Goal: Transaction & Acquisition: Purchase product/service

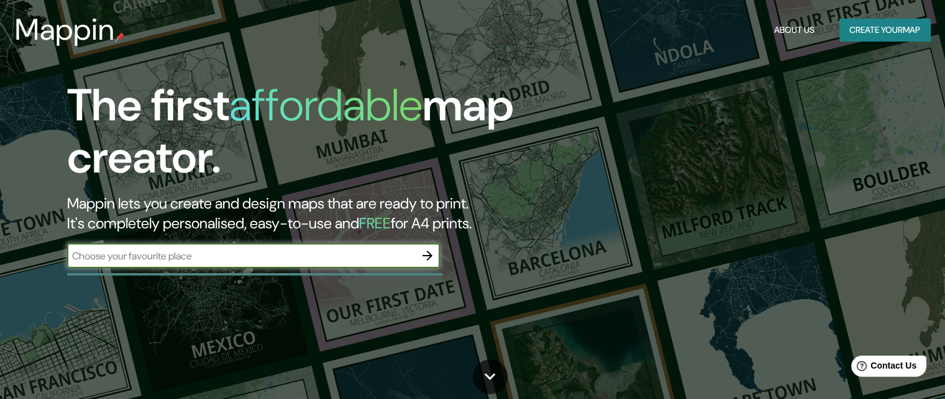
click at [296, 256] on input "text" at bounding box center [241, 256] width 348 height 14
click at [533, 268] on div "The first affordable map creator. Mappin lets you create and design maps that a…" at bounding box center [303, 179] width 567 height 201
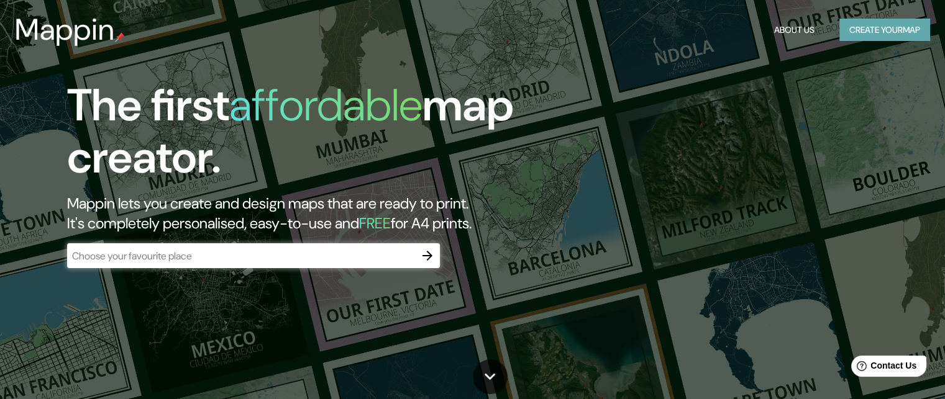
click at [892, 27] on button "Create your map" at bounding box center [884, 30] width 91 height 23
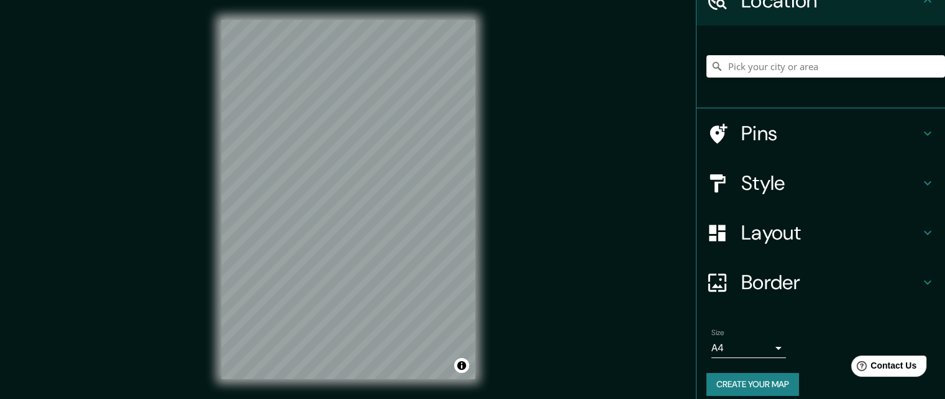
scroll to position [75, 0]
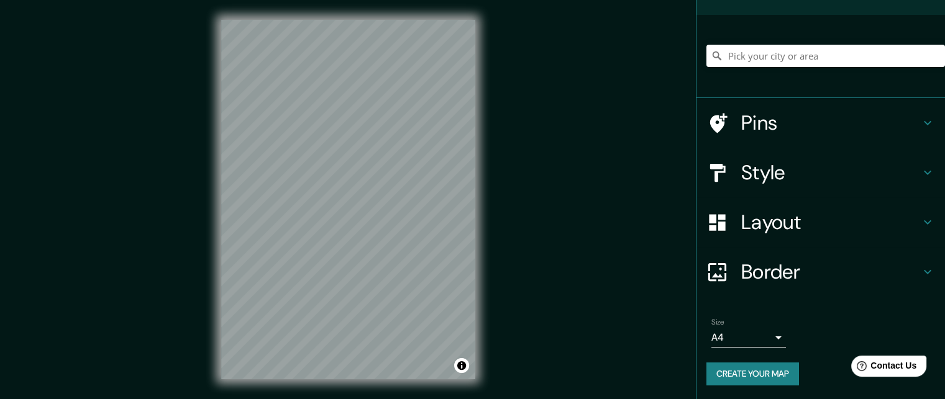
click at [813, 229] on h4 "Layout" at bounding box center [830, 222] width 179 height 25
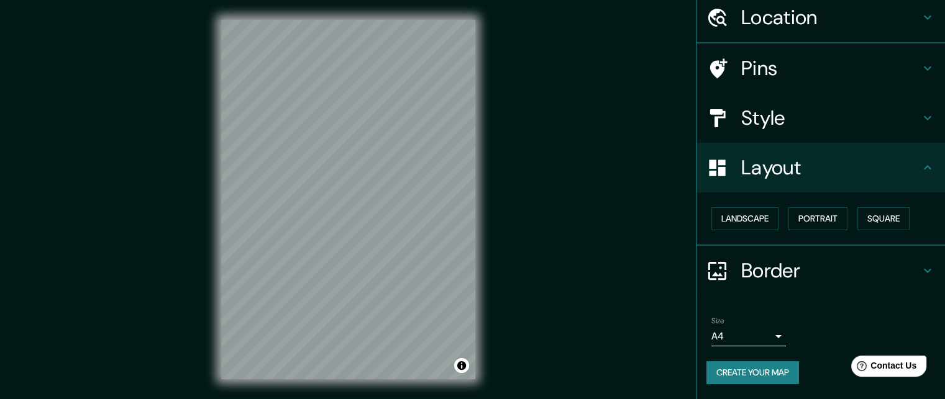
scroll to position [46, 0]
click at [806, 216] on button "Portrait" at bounding box center [817, 220] width 59 height 23
click at [743, 227] on button "Landscape" at bounding box center [744, 220] width 67 height 23
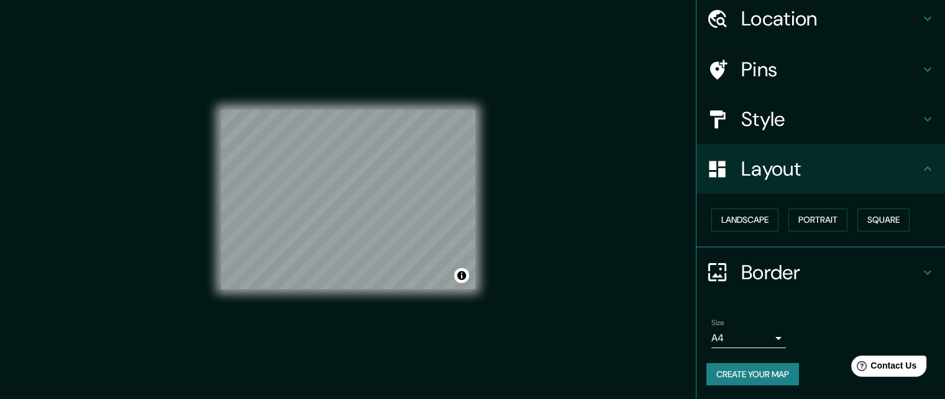
scroll to position [1, 0]
click at [807, 221] on button "Portrait" at bounding box center [817, 220] width 59 height 23
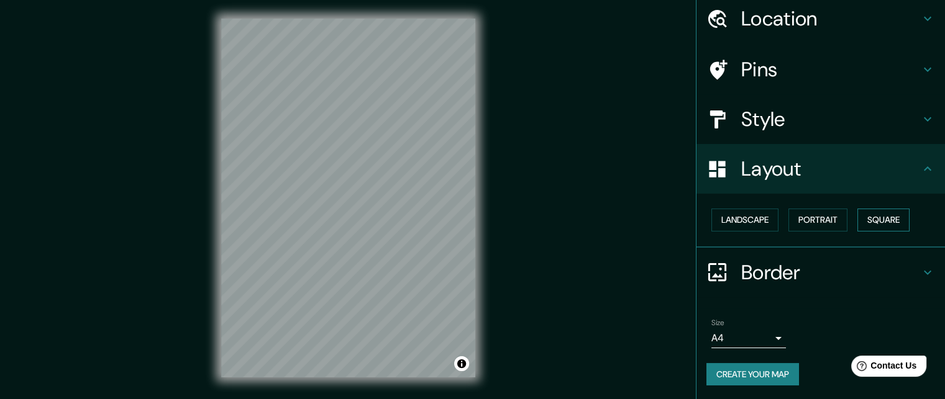
click at [882, 220] on button "Square" at bounding box center [883, 220] width 52 height 23
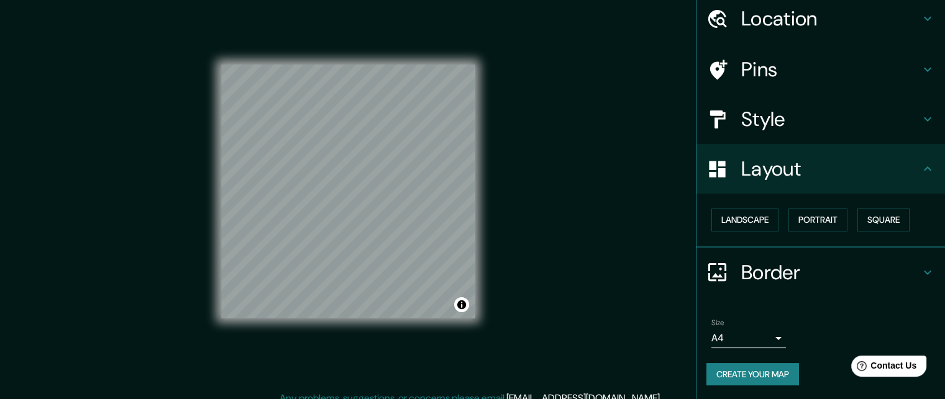
scroll to position [20, 0]
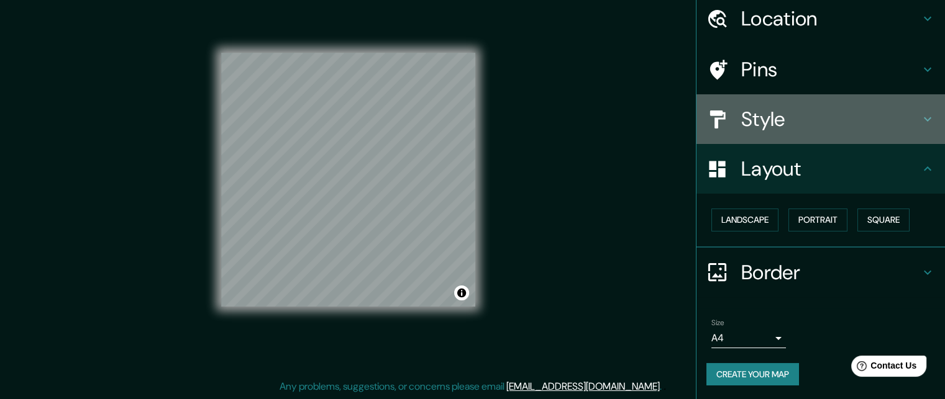
click at [867, 116] on h4 "Style" at bounding box center [830, 119] width 179 height 25
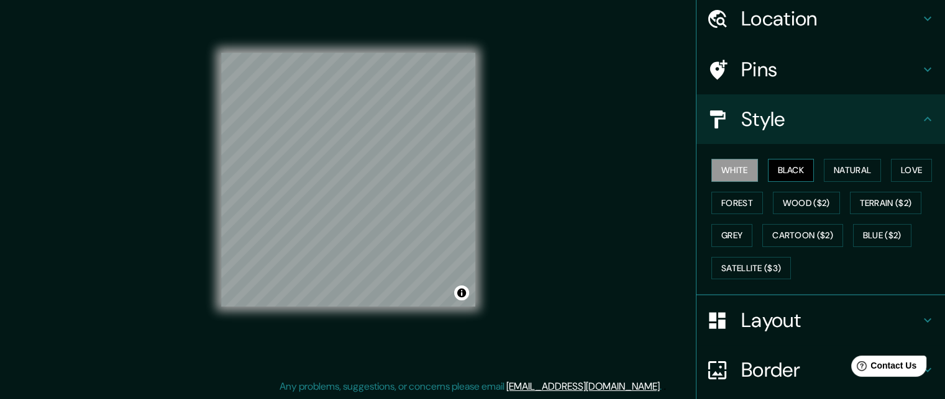
click at [790, 170] on button "Black" at bounding box center [791, 170] width 47 height 23
click at [835, 171] on button "Natural" at bounding box center [852, 170] width 57 height 23
drag, startPoint x: 901, startPoint y: 176, endPoint x: 891, endPoint y: 181, distance: 10.3
click at [901, 176] on button "Love" at bounding box center [911, 170] width 41 height 23
click at [719, 173] on button "White" at bounding box center [734, 170] width 47 height 23
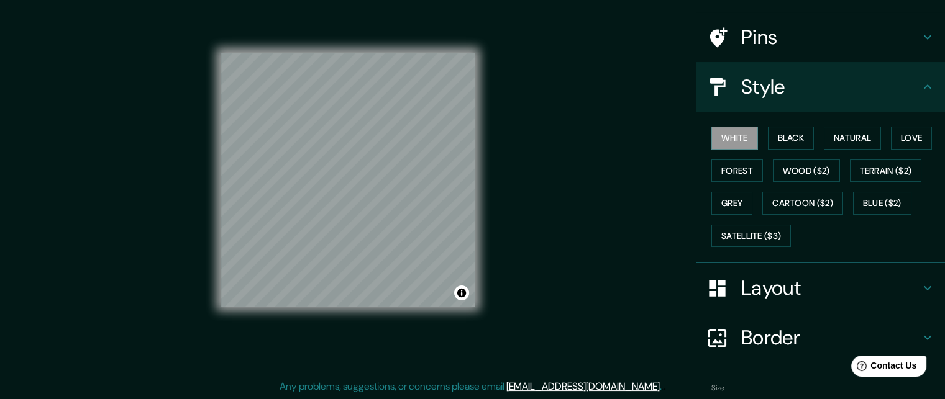
scroll to position [143, 0]
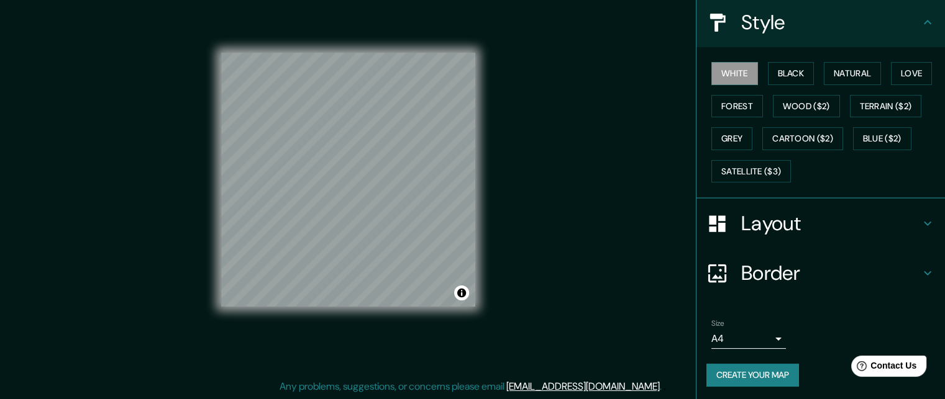
click at [744, 378] on button "Create your map" at bounding box center [752, 375] width 93 height 23
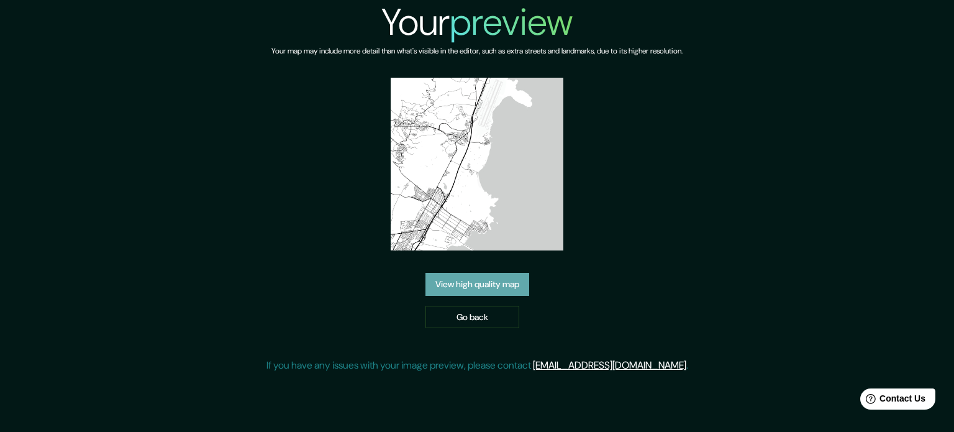
click at [497, 294] on link "View high quality map" at bounding box center [477, 284] width 104 height 23
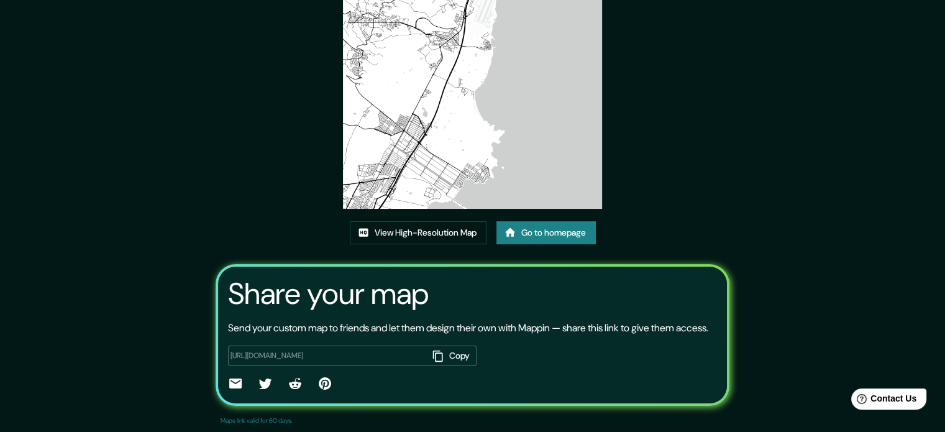
scroll to position [137, 0]
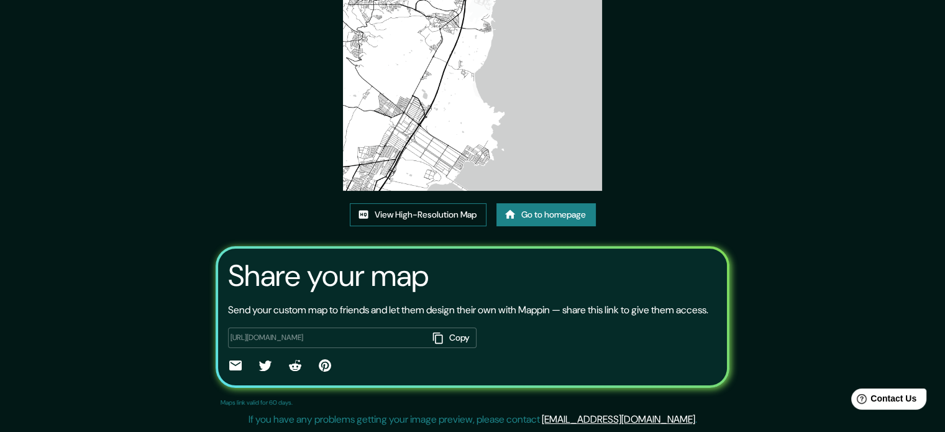
click at [455, 203] on link "View High-Resolution Map" at bounding box center [418, 214] width 137 height 23
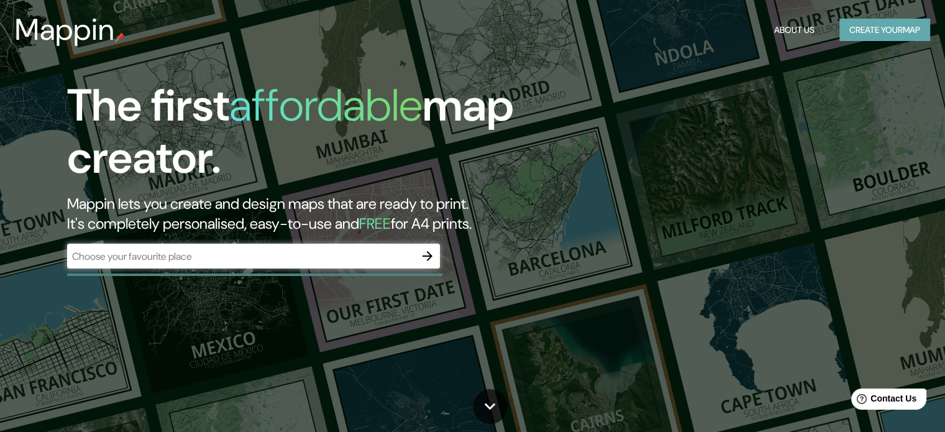
click at [913, 24] on button "Create your map" at bounding box center [884, 30] width 91 height 23
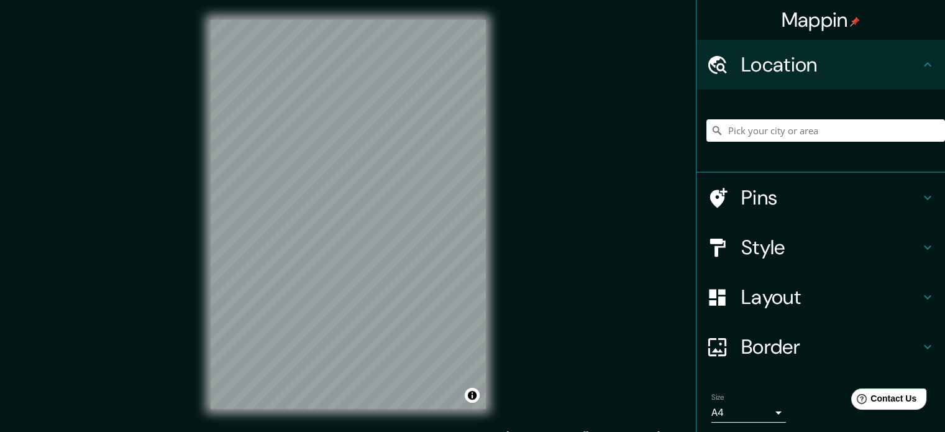
click at [488, 193] on div "© Mapbox © OpenStreetMap Improve this map" at bounding box center [348, 214] width 315 height 429
click at [840, 357] on h4 "Border" at bounding box center [830, 346] width 179 height 25
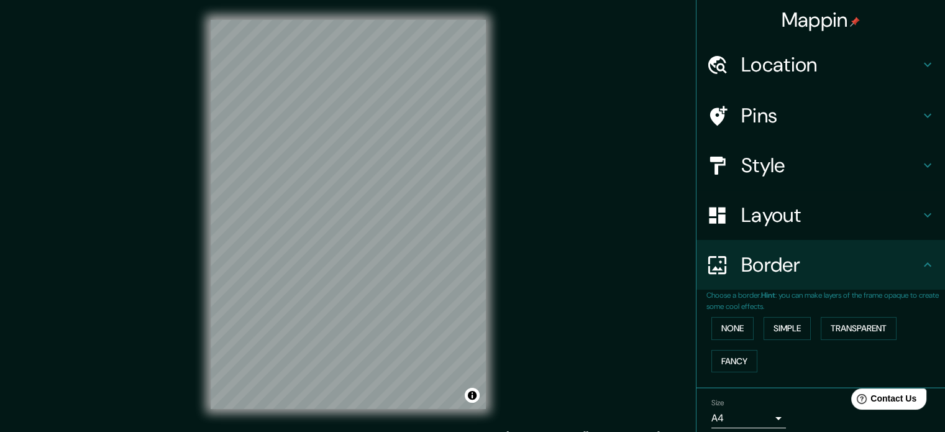
click at [842, 267] on h4 "Border" at bounding box center [830, 264] width 179 height 25
click at [863, 148] on div "Style" at bounding box center [820, 165] width 248 height 50
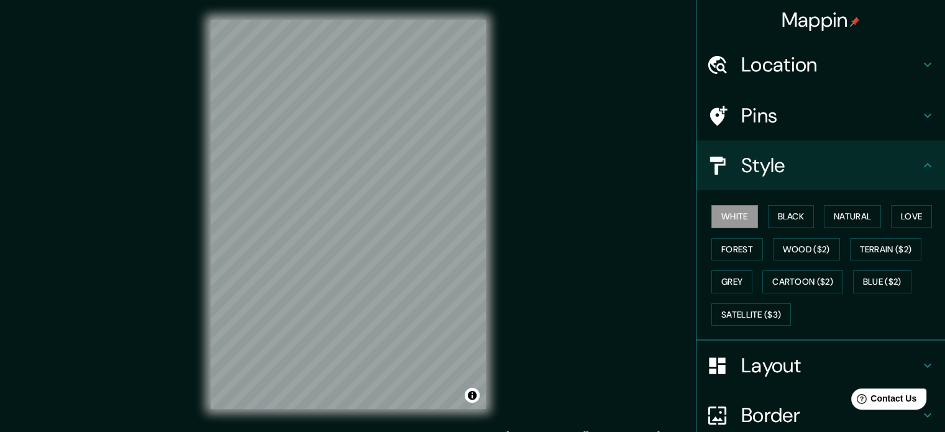
click at [896, 92] on div "Pins" at bounding box center [820, 116] width 248 height 50
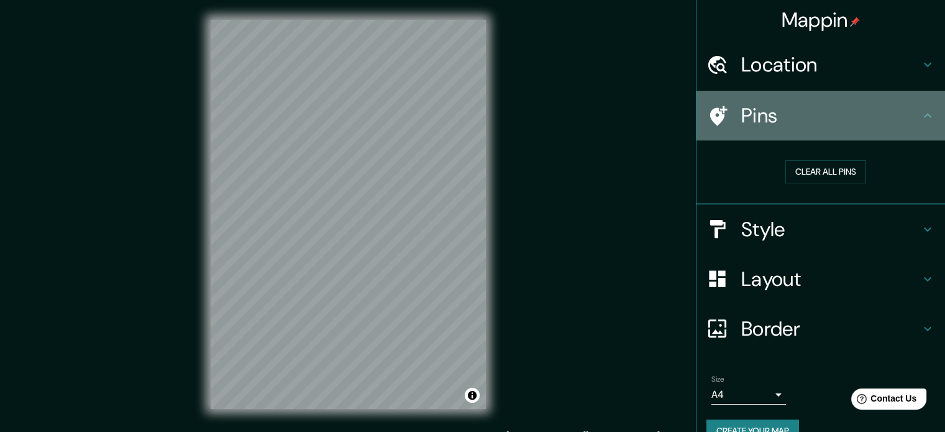
click at [894, 93] on div "Pins" at bounding box center [820, 116] width 248 height 50
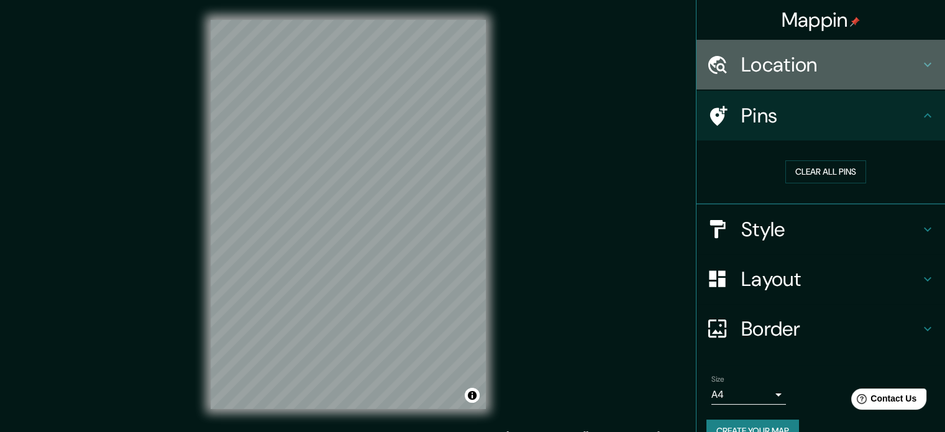
click at [907, 47] on div "Location" at bounding box center [820, 65] width 248 height 50
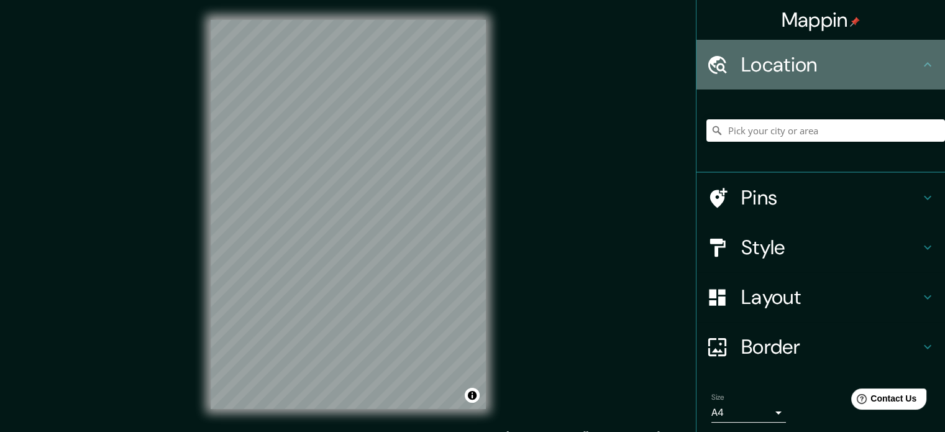
click at [907, 47] on div "Location" at bounding box center [820, 65] width 248 height 50
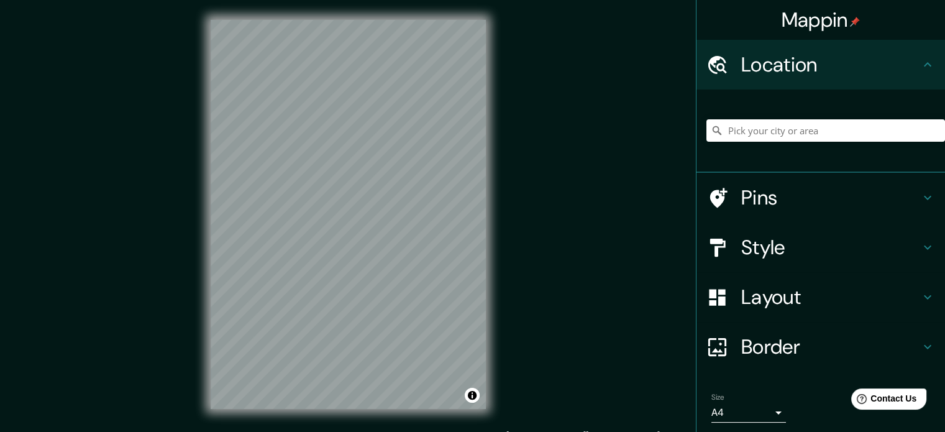
click at [856, 300] on h4 "Layout" at bounding box center [830, 296] width 179 height 25
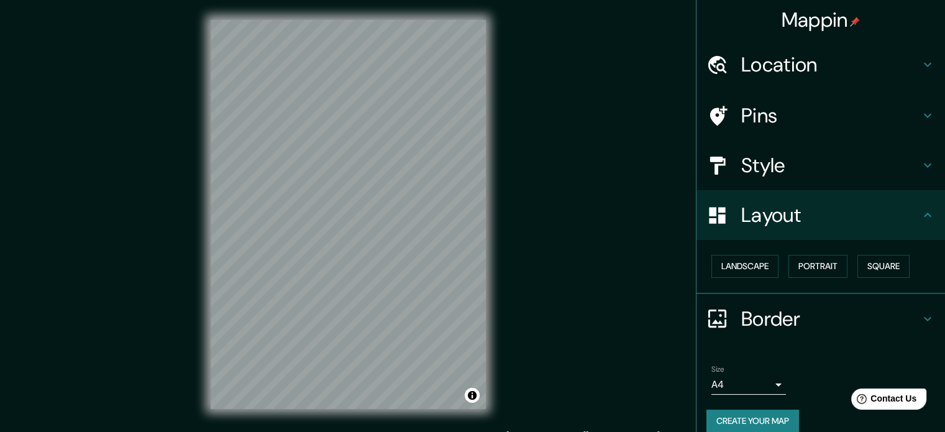
click at [861, 223] on div "Layout" at bounding box center [820, 215] width 248 height 50
click at [783, 412] on button "Create your map" at bounding box center [752, 420] width 93 height 23
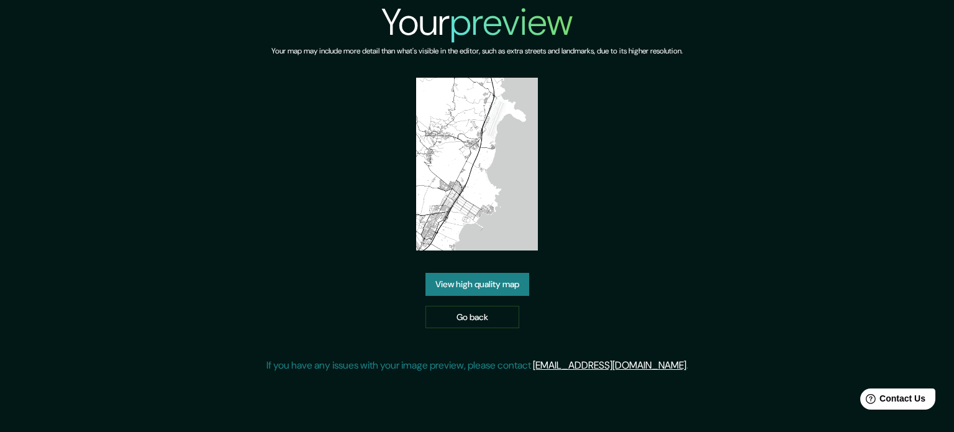
click at [481, 283] on link "View high quality map" at bounding box center [477, 284] width 104 height 23
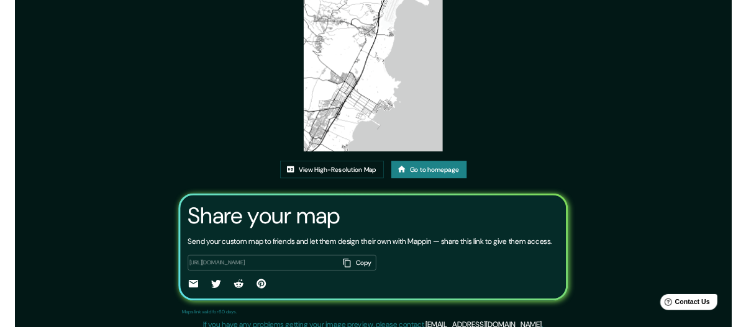
scroll to position [137, 0]
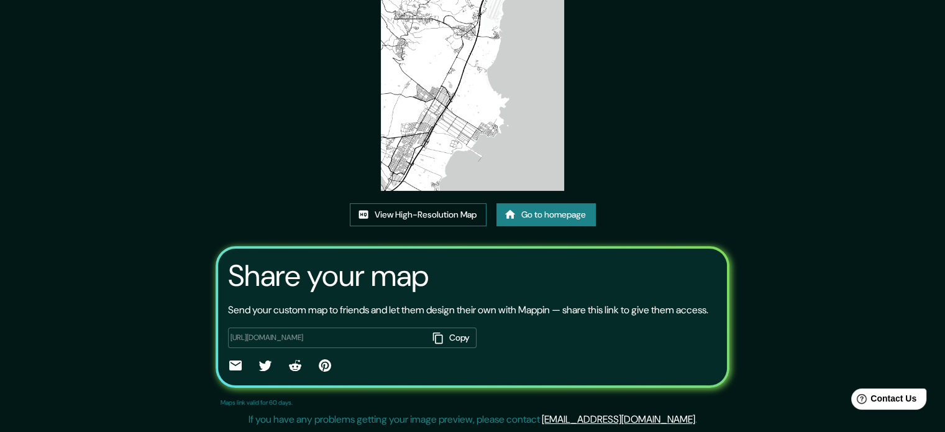
click at [452, 203] on link "View High-Resolution Map" at bounding box center [418, 214] width 137 height 23
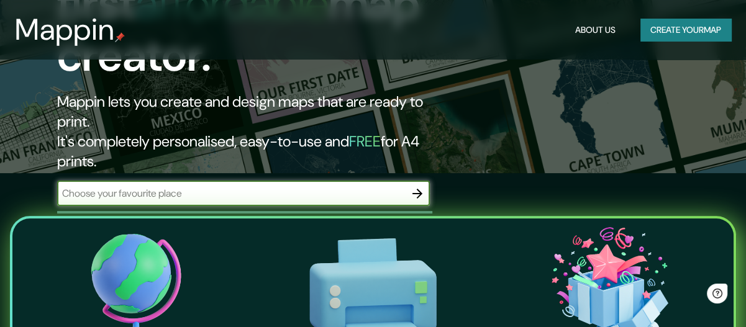
scroll to position [62, 0]
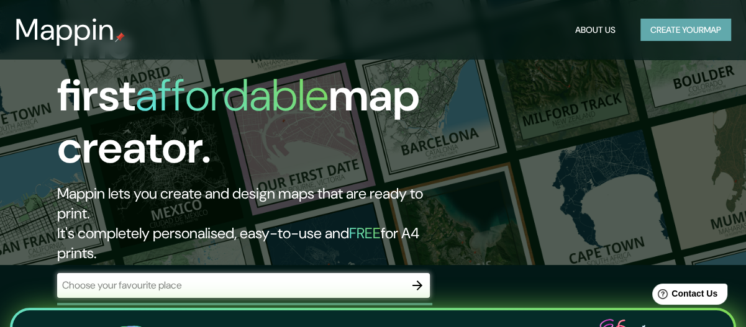
click at [695, 32] on button "Create your map" at bounding box center [685, 30] width 91 height 23
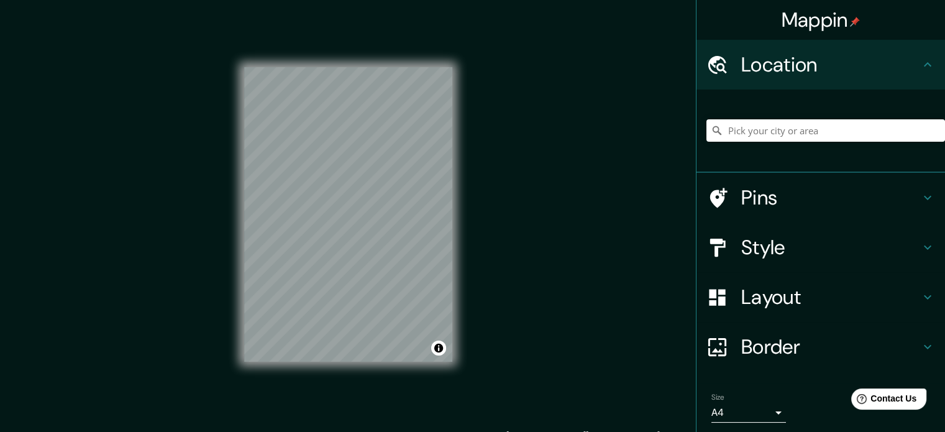
click at [745, 62] on h4 "Location" at bounding box center [830, 64] width 179 height 25
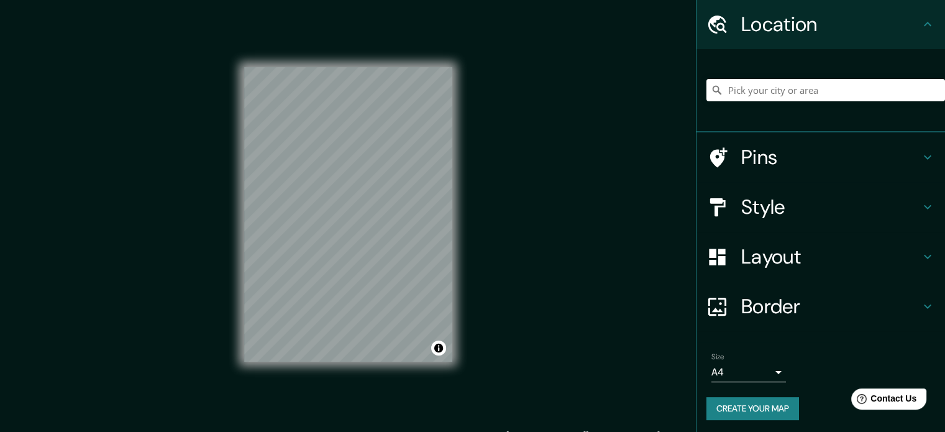
scroll to position [42, 0]
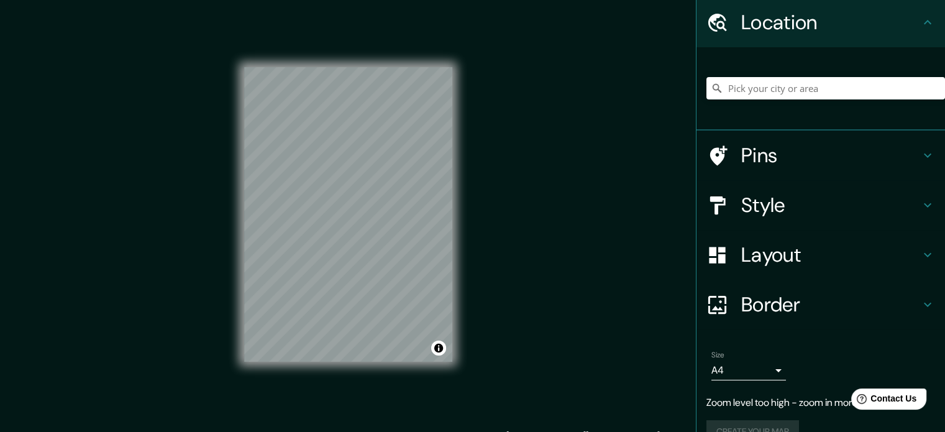
click at [504, 94] on div "Mappin Location Pins Style Layout Border Choose a border. Hint : you can make l…" at bounding box center [472, 224] width 945 height 448
click at [483, 138] on div "Mappin Location Pins Style Layout Border Choose a border. Hint : you can make l…" at bounding box center [472, 224] width 945 height 448
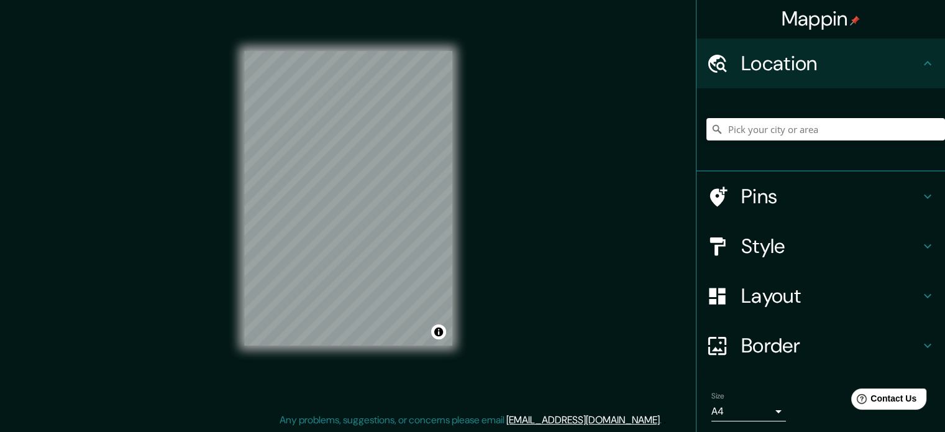
scroll to position [0, 0]
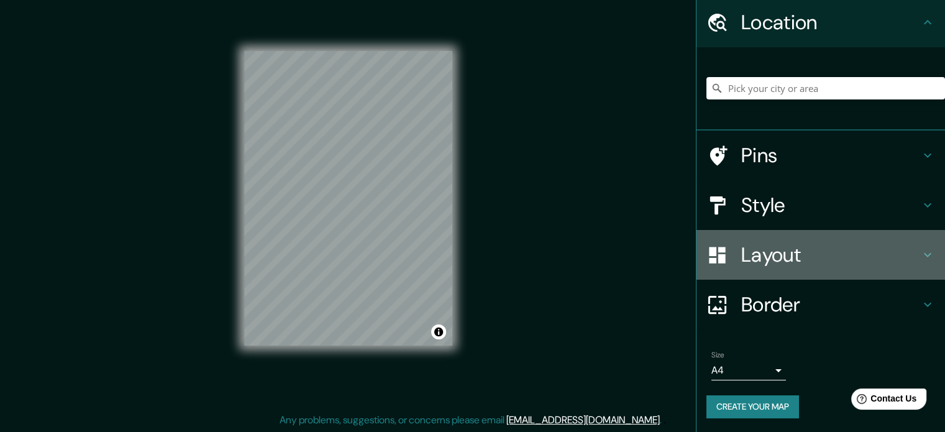
click at [745, 262] on h4 "Layout" at bounding box center [830, 254] width 179 height 25
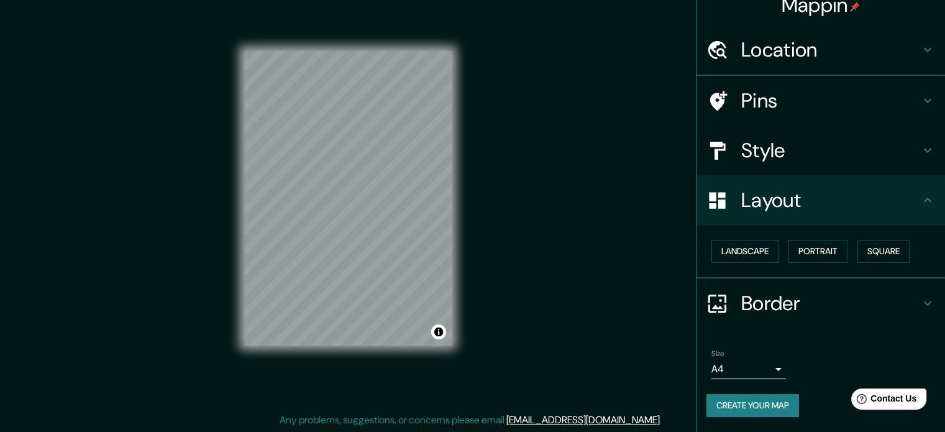
scroll to position [14, 0]
click at [745, 309] on h4 "Border" at bounding box center [830, 305] width 179 height 25
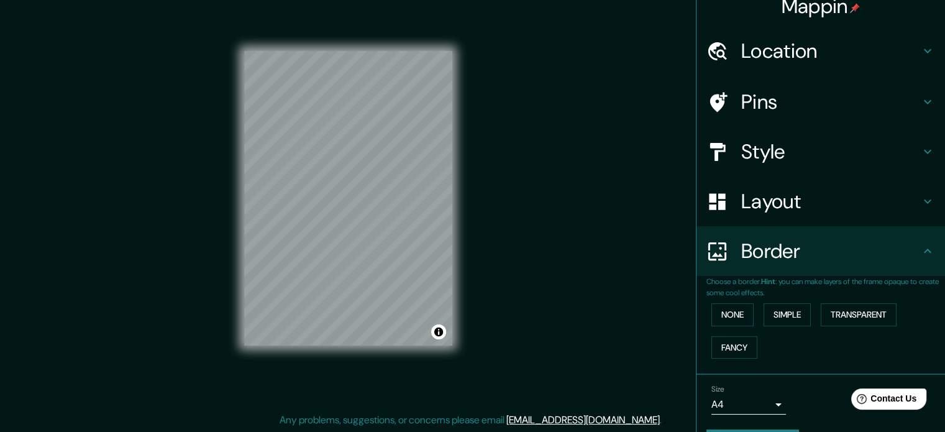
click at [745, 327] on body "Mappin Location Pins Style Layout Border Choose a border. Hint : you can make l…" at bounding box center [472, 200] width 945 height 432
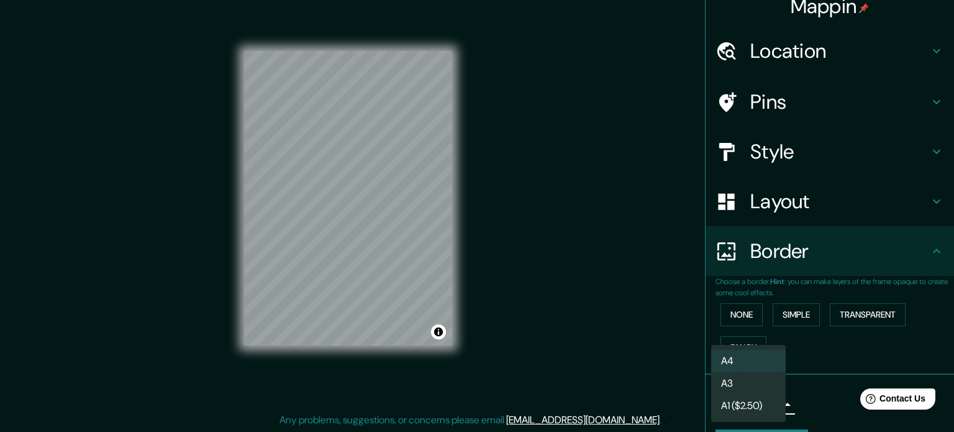
click at [745, 327] on div at bounding box center [477, 216] width 954 height 432
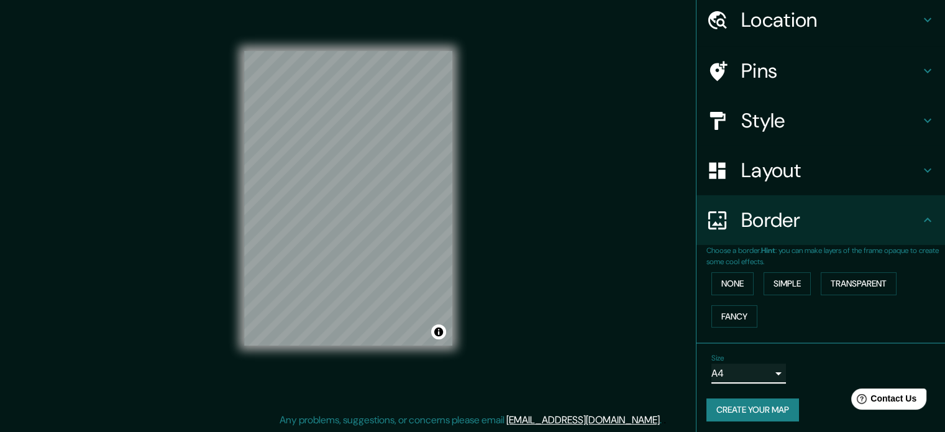
scroll to position [47, 0]
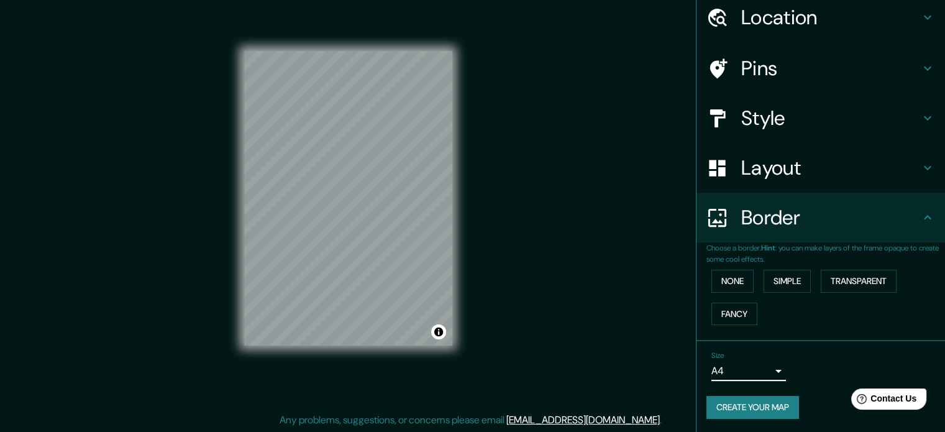
click at [745, 327] on body "Mappin Location Pins Style Layout Border Choose a border. Hint : you can make l…" at bounding box center [472, 200] width 945 height 432
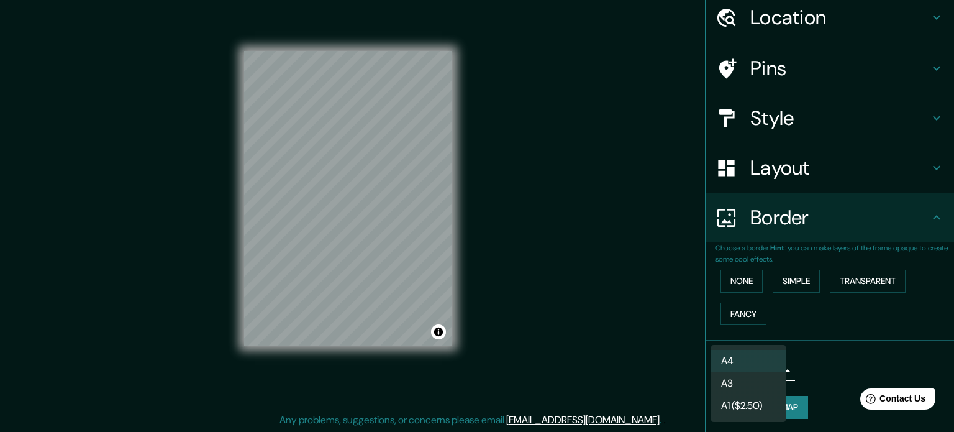
click at [745, 327] on li "A3" at bounding box center [748, 383] width 75 height 22
type input "a4"
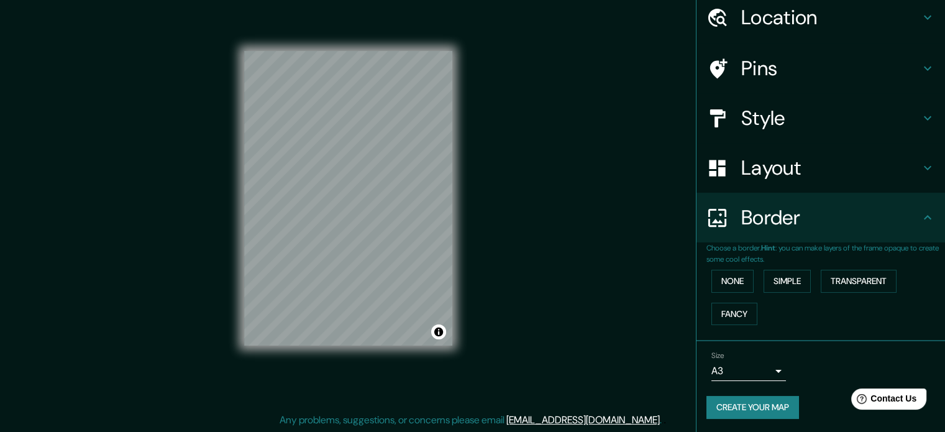
click at [745, 327] on button "Create your map" at bounding box center [752, 407] width 93 height 23
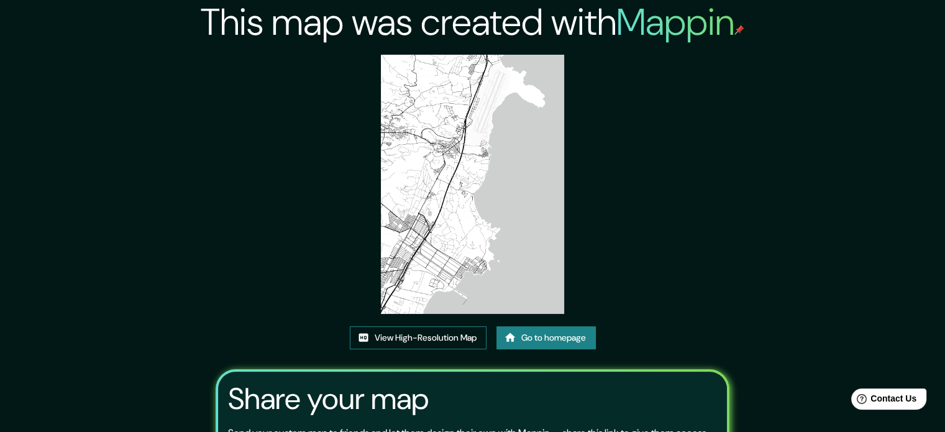
click at [472, 332] on link "View High-Resolution Map" at bounding box center [418, 337] width 137 height 23
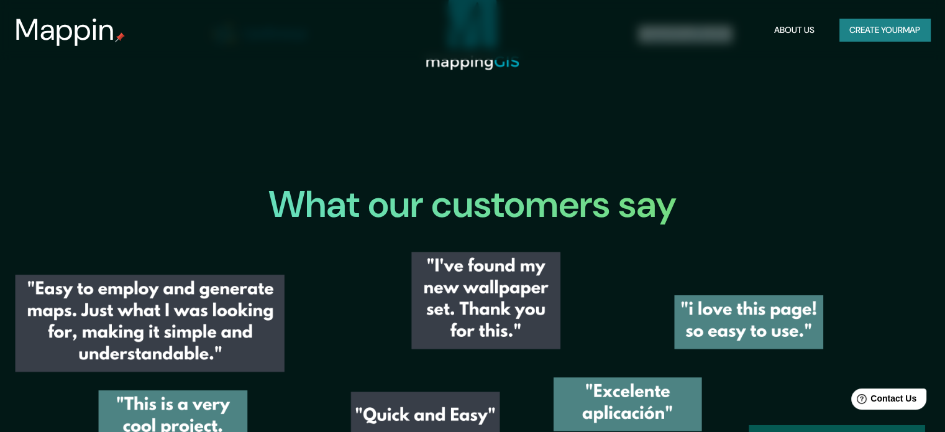
scroll to position [1428, 0]
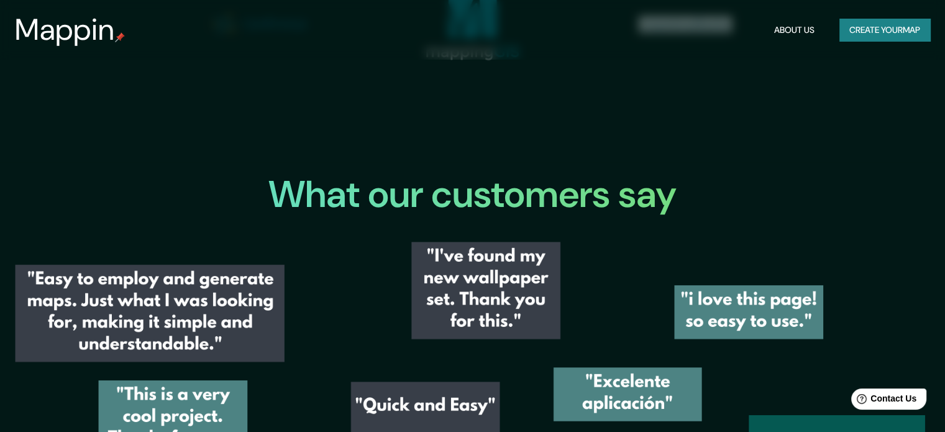
click at [883, 37] on button "Create your map" at bounding box center [884, 30] width 91 height 23
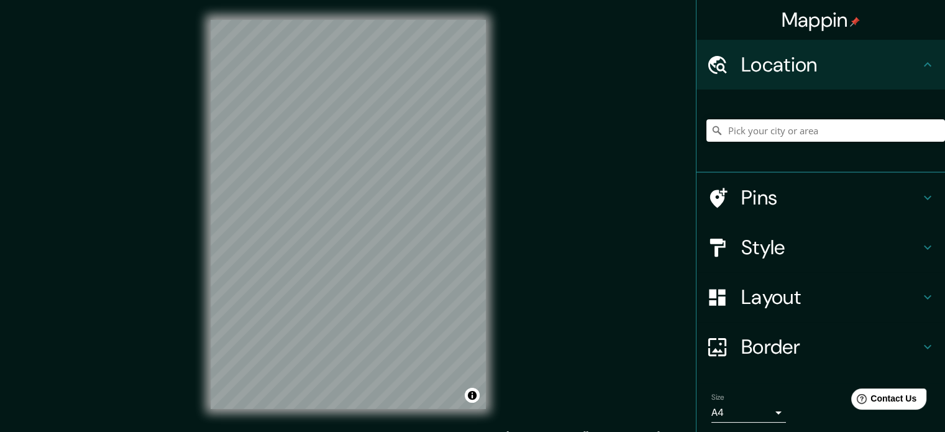
click at [750, 195] on h4 "Pins" at bounding box center [830, 197] width 179 height 25
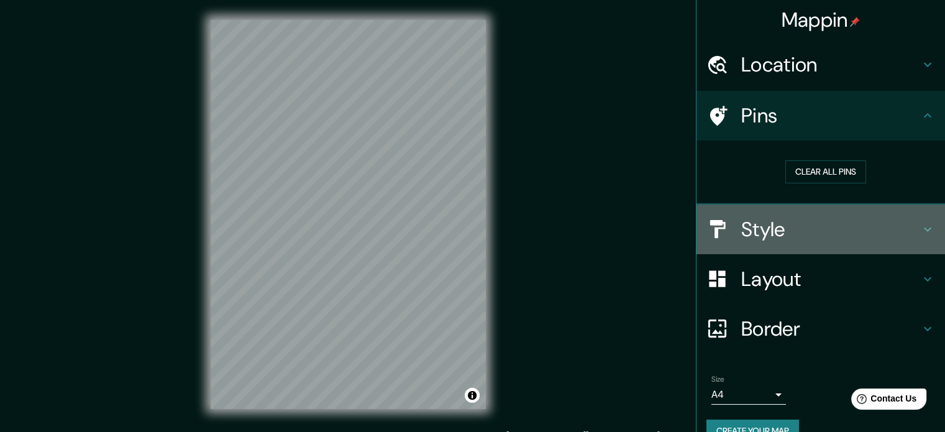
click at [791, 228] on h4 "Style" at bounding box center [830, 229] width 179 height 25
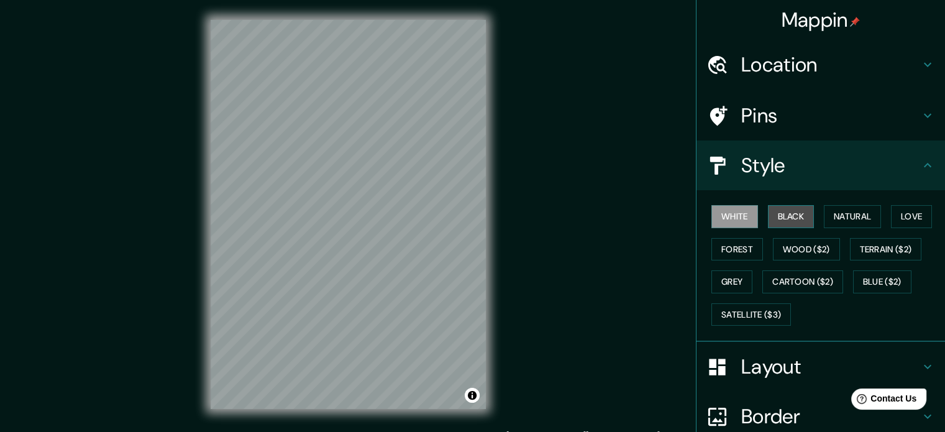
click at [780, 217] on button "Black" at bounding box center [791, 216] width 47 height 23
click at [715, 208] on button "White" at bounding box center [734, 216] width 47 height 23
click at [891, 218] on button "Love" at bounding box center [911, 216] width 41 height 23
click at [735, 219] on button "White" at bounding box center [734, 216] width 47 height 23
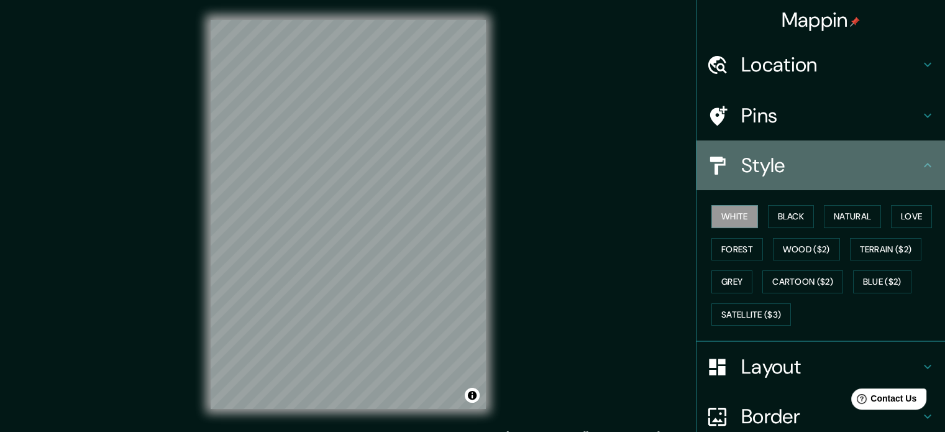
click at [800, 170] on h4 "Style" at bounding box center [830, 165] width 179 height 25
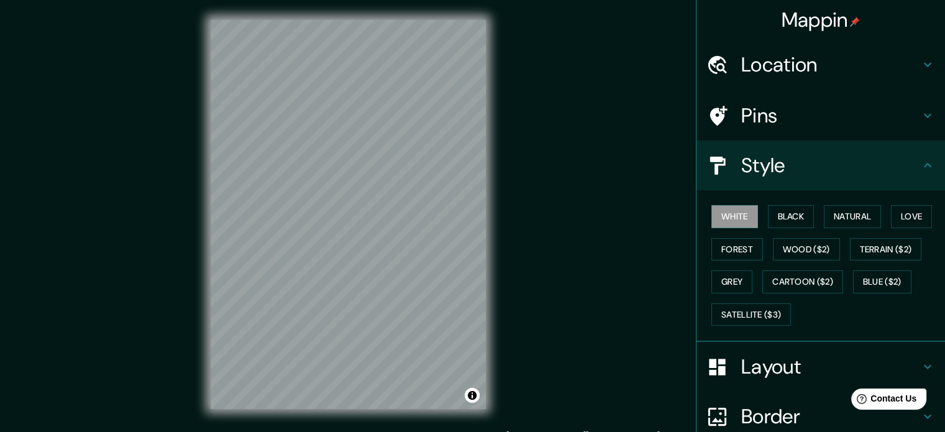
click at [909, 161] on h4 "Style" at bounding box center [830, 165] width 179 height 25
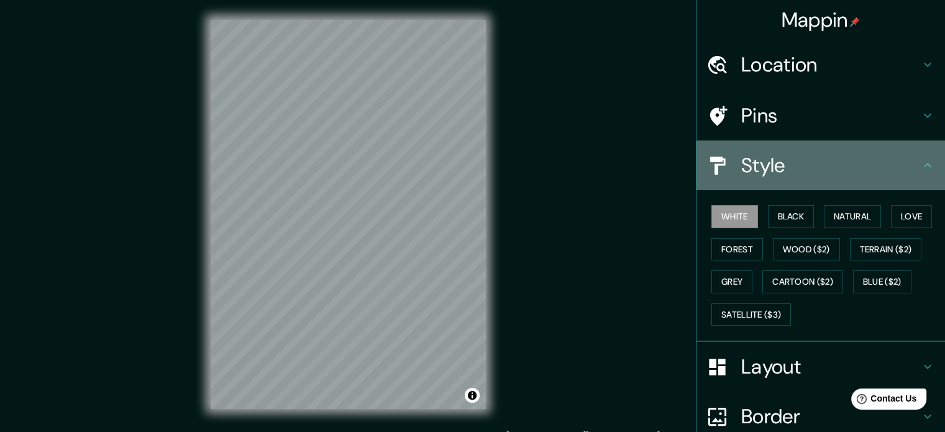
click at [920, 166] on icon at bounding box center [927, 165] width 15 height 15
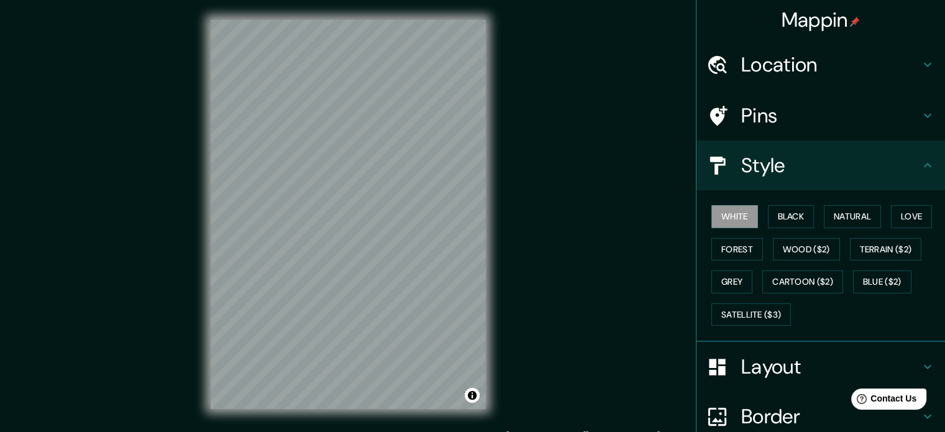
click at [841, 359] on h4 "Layout" at bounding box center [830, 366] width 179 height 25
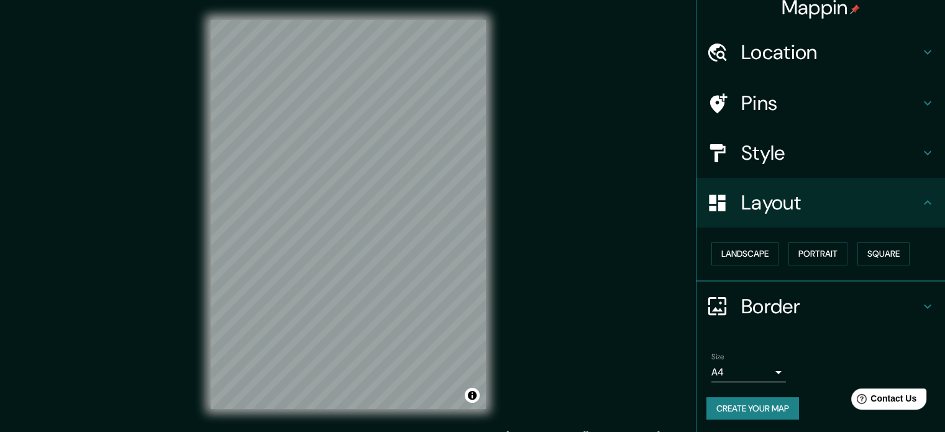
scroll to position [14, 0]
click at [803, 307] on h4 "Border" at bounding box center [830, 305] width 179 height 25
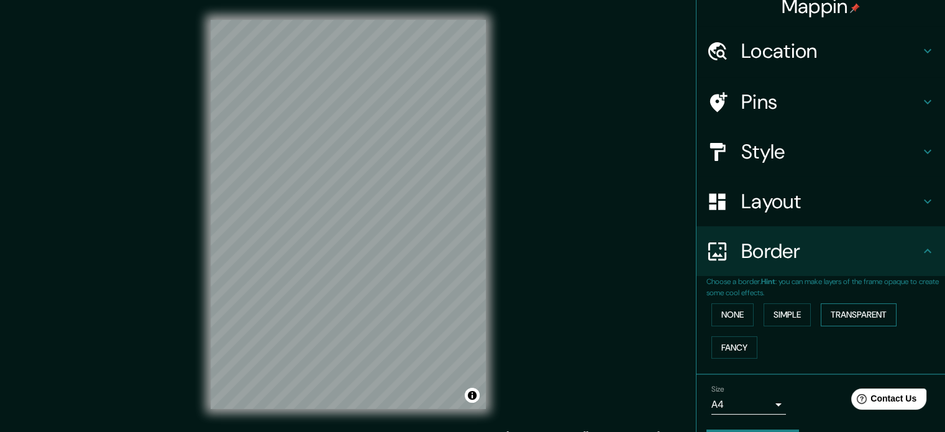
click at [840, 320] on button "Transparent" at bounding box center [858, 314] width 76 height 23
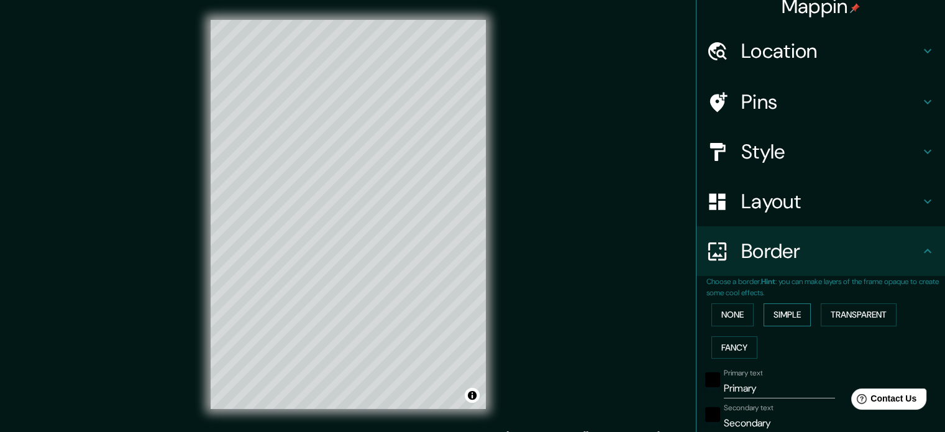
click at [783, 317] on button "Simple" at bounding box center [786, 314] width 47 height 23
click at [722, 313] on button "None" at bounding box center [732, 314] width 42 height 23
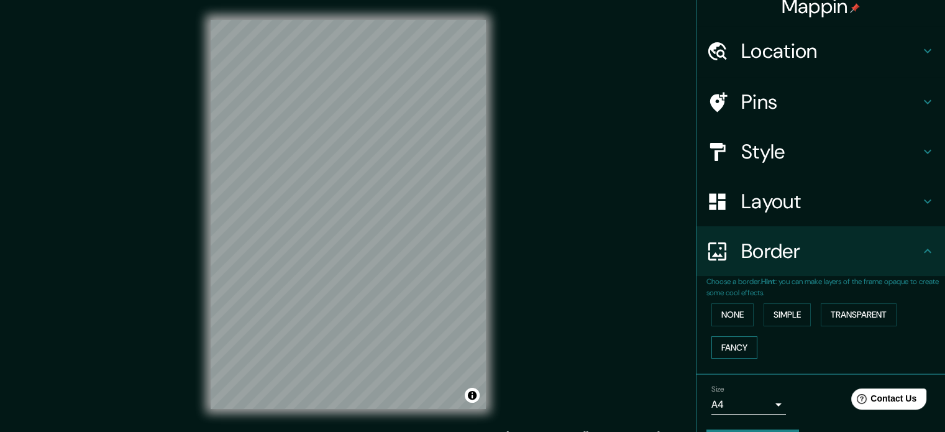
click at [728, 344] on button "Fancy" at bounding box center [734, 347] width 46 height 23
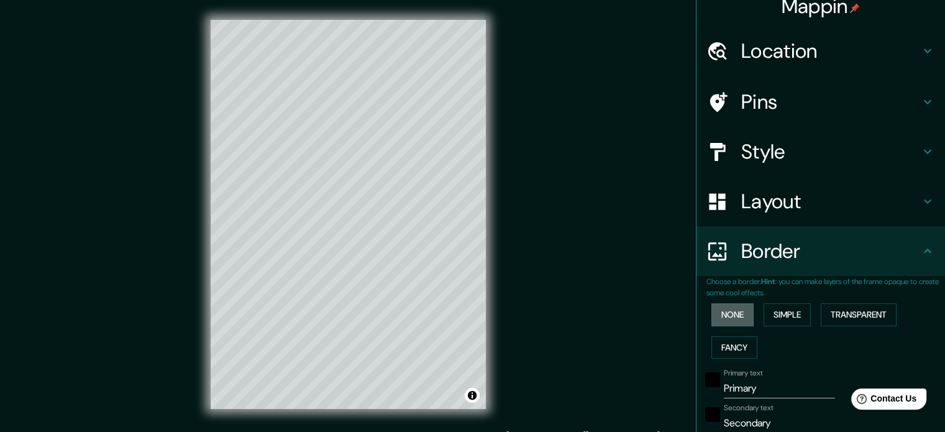
click at [722, 323] on button "None" at bounding box center [732, 314] width 42 height 23
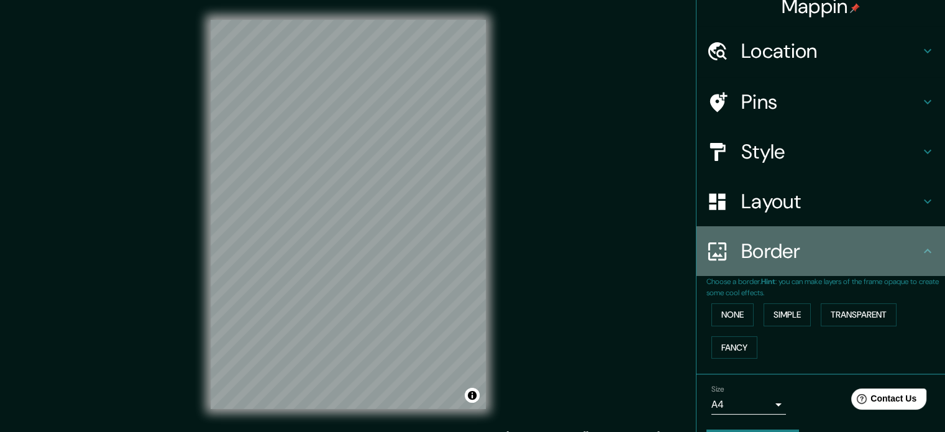
click at [920, 249] on icon at bounding box center [927, 250] width 15 height 15
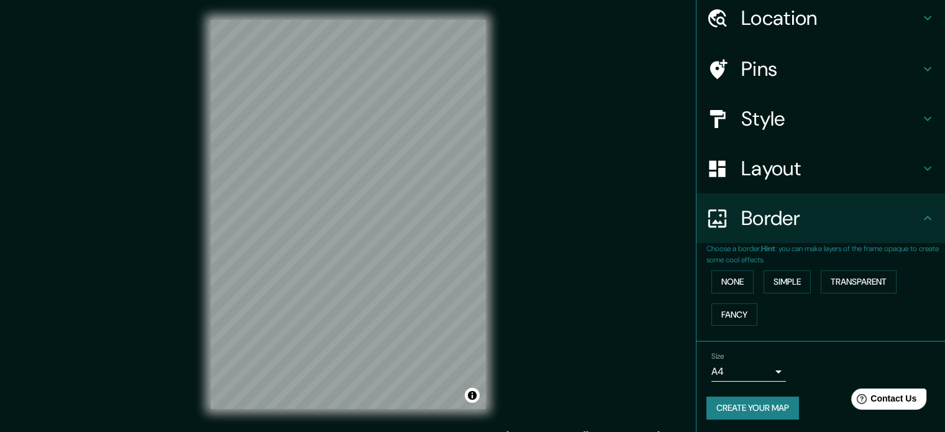
scroll to position [47, 0]
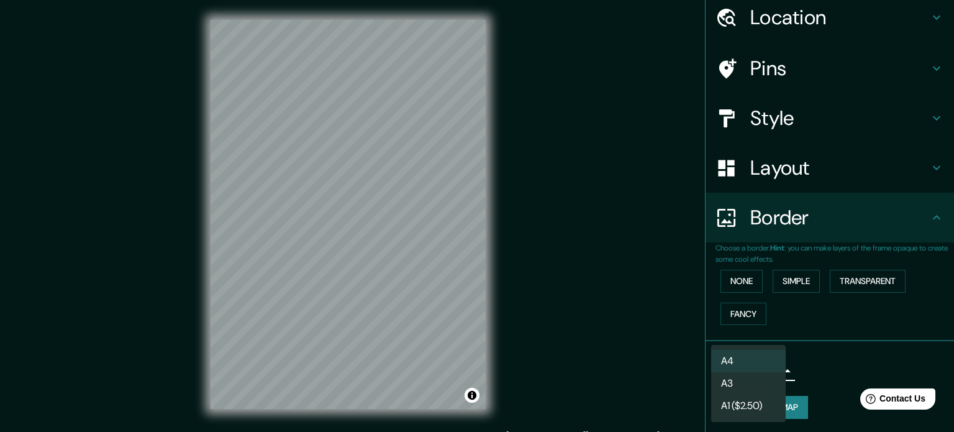
click at [768, 368] on body "Mappin Location Pins Style Layout Border Choose a border. Hint : you can make l…" at bounding box center [477, 216] width 954 height 432
click at [746, 388] on li "A3" at bounding box center [748, 383] width 75 height 22
type input "a4"
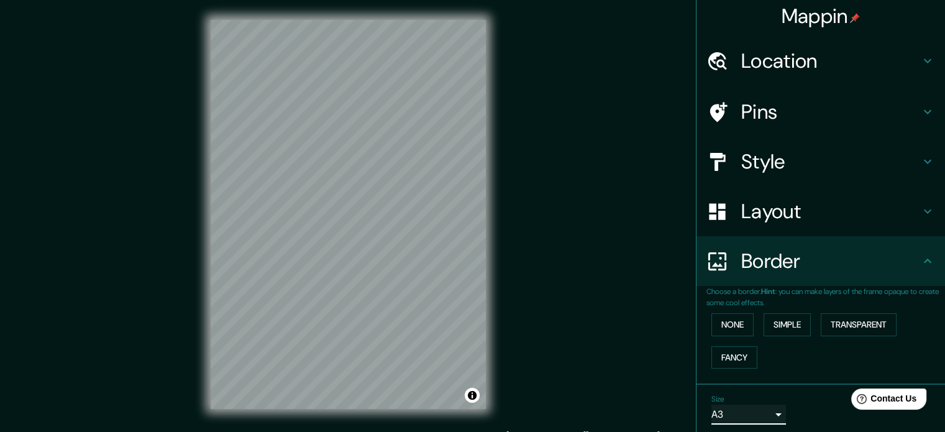
scroll to position [0, 0]
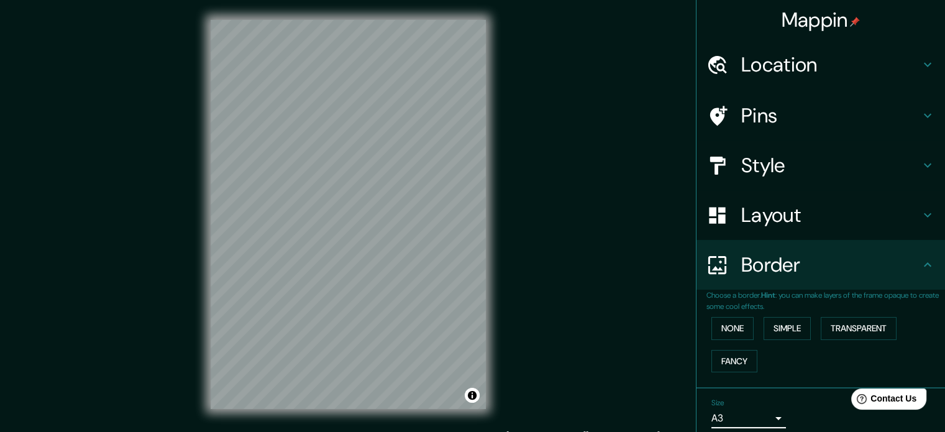
click at [920, 266] on icon at bounding box center [927, 264] width 15 height 15
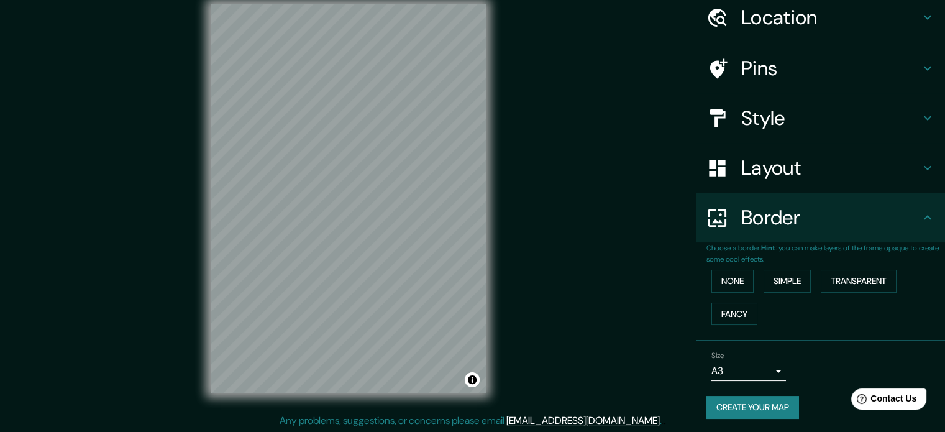
scroll to position [16, 0]
click at [751, 402] on button "Create your map" at bounding box center [752, 407] width 93 height 23
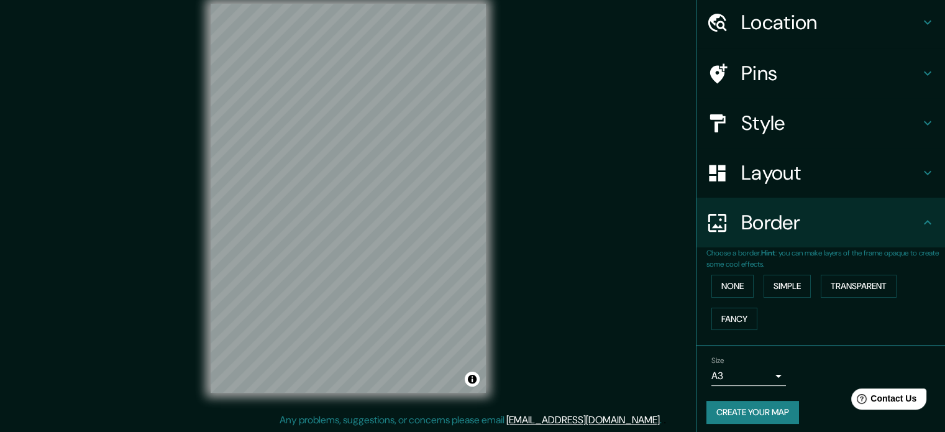
scroll to position [47, 0]
